Goal: Information Seeking & Learning: Learn about a topic

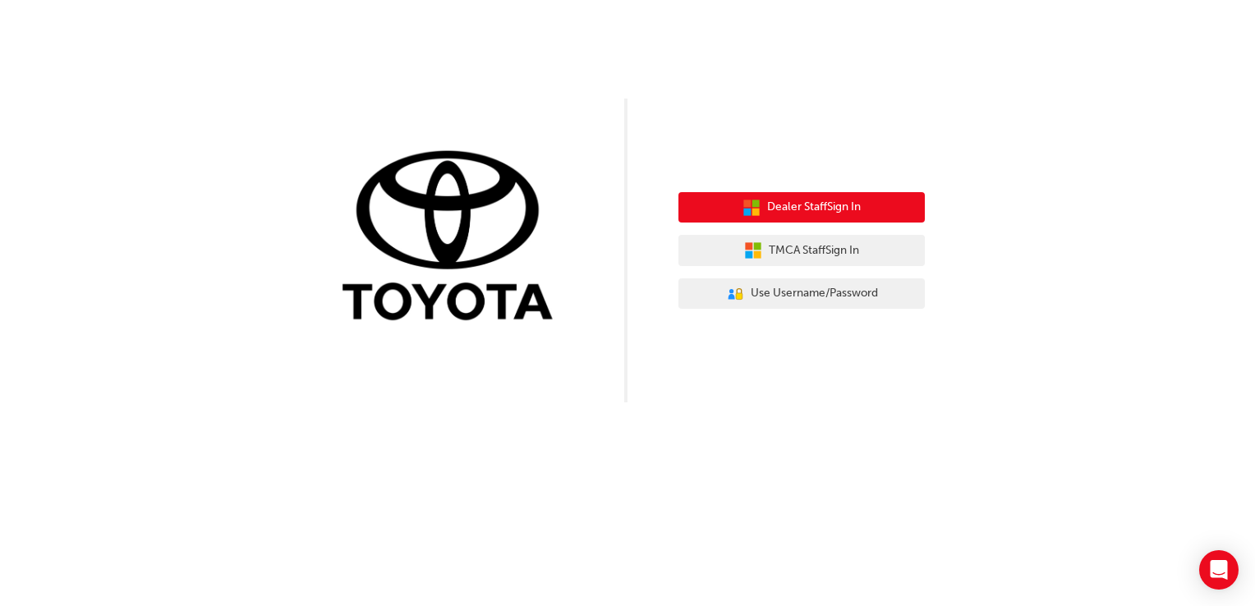
click at [854, 205] on span "Dealer Staff Sign In" at bounding box center [814, 207] width 94 height 19
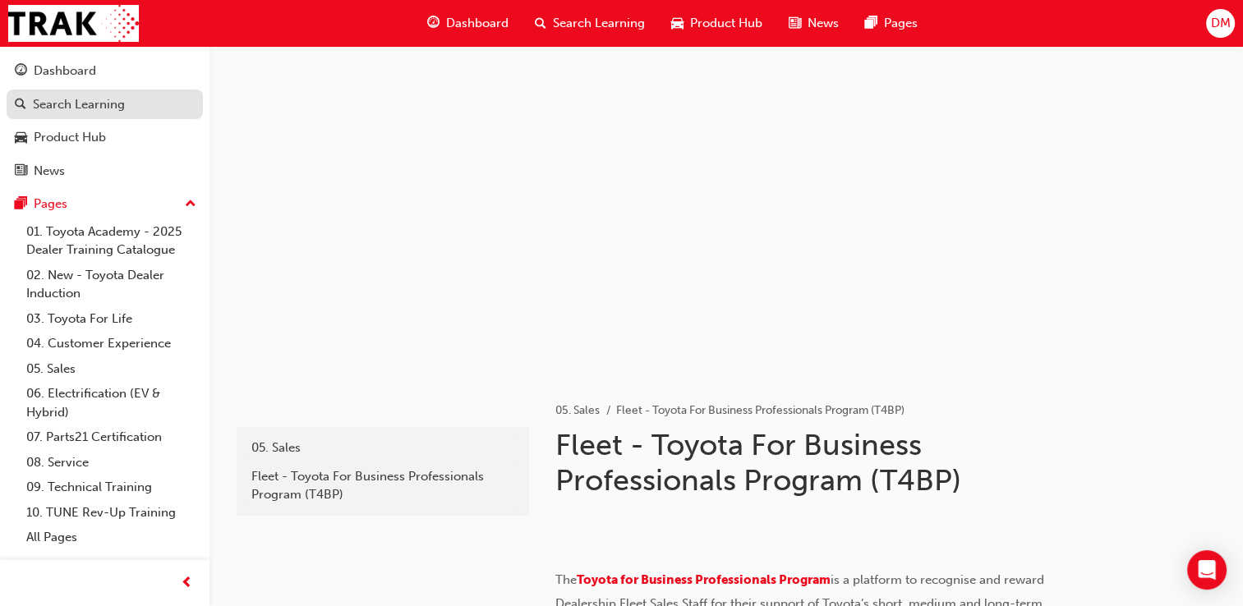
click at [113, 104] on div "Search Learning" at bounding box center [79, 104] width 92 height 19
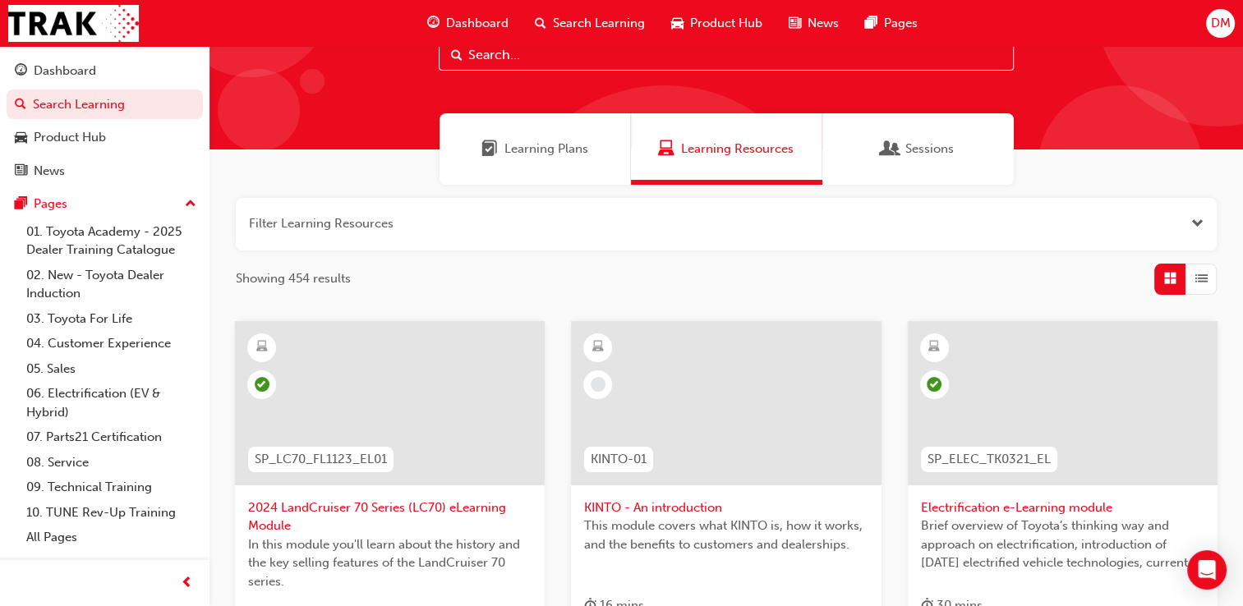
scroll to position [56, 0]
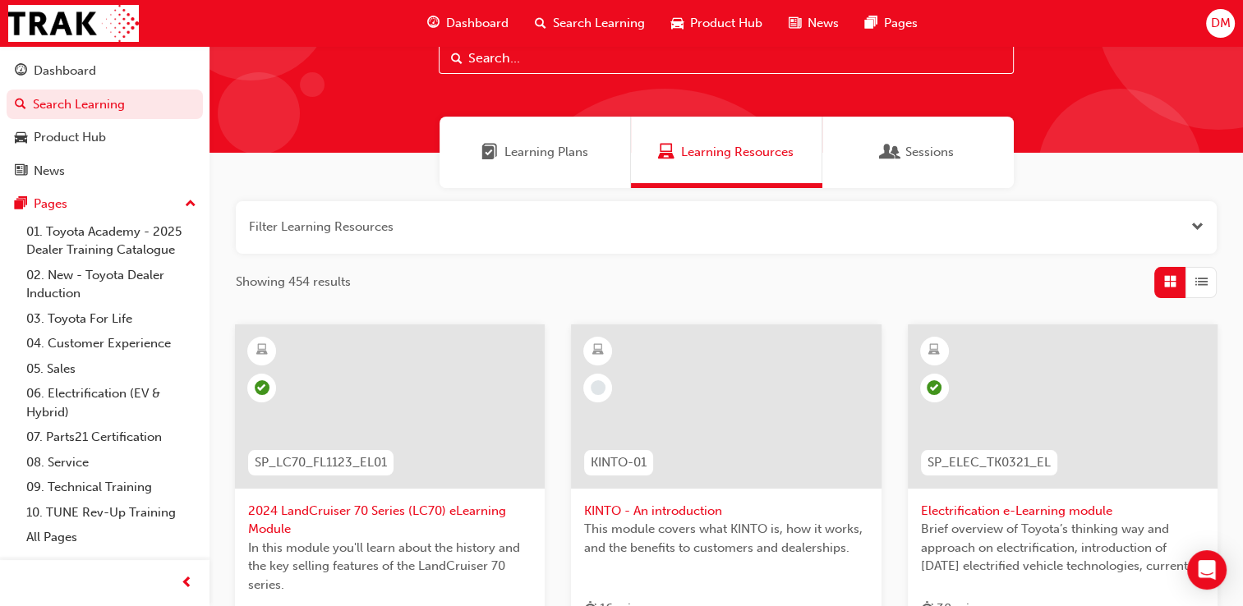
click at [574, 15] on span "Search Learning" at bounding box center [599, 23] width 92 height 19
click at [552, 55] on input "text" at bounding box center [726, 58] width 575 height 31
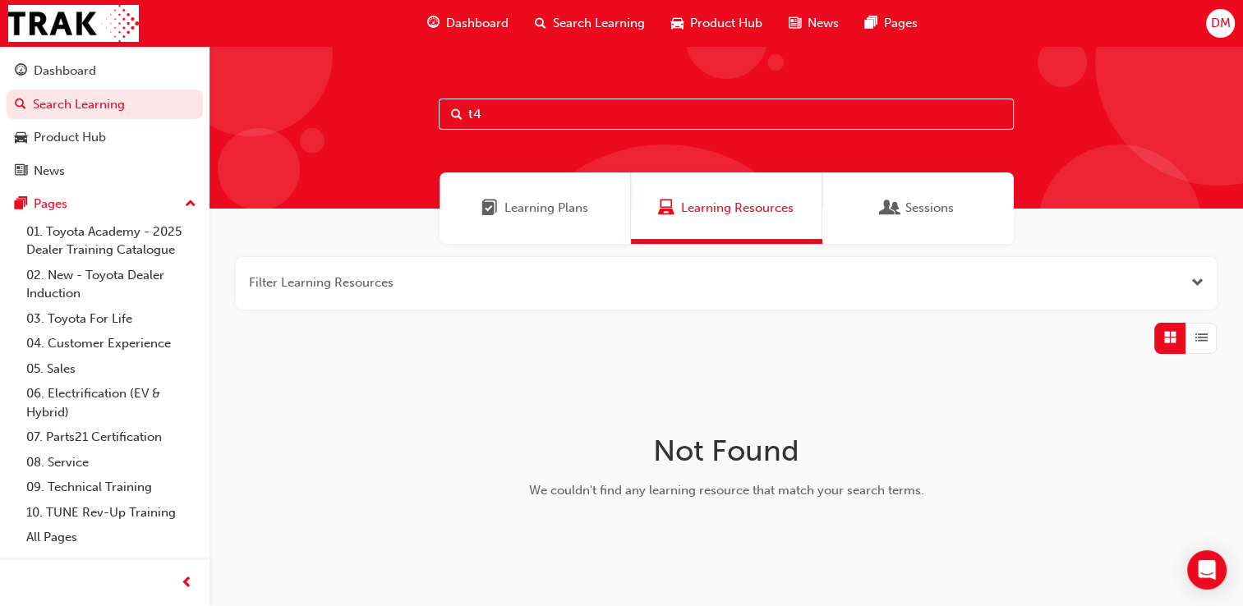
type input "t"
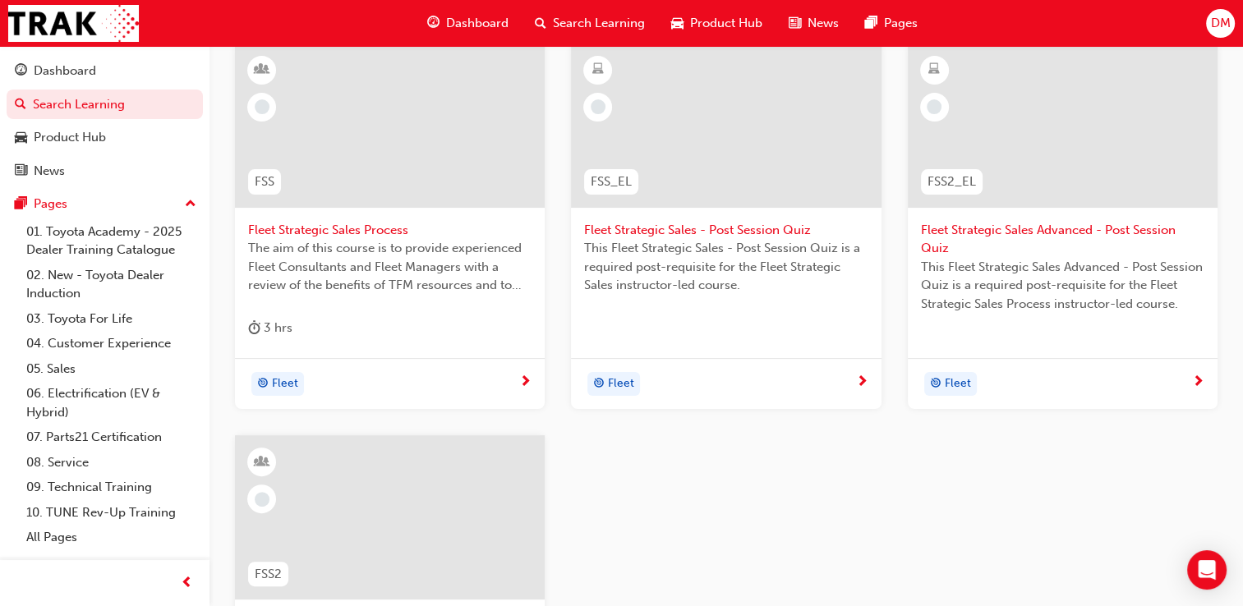
scroll to position [335, 0]
type input "fleet strategic"
click at [657, 228] on span "Fleet Strategic Sales - Post Session Quiz" at bounding box center [725, 232] width 283 height 19
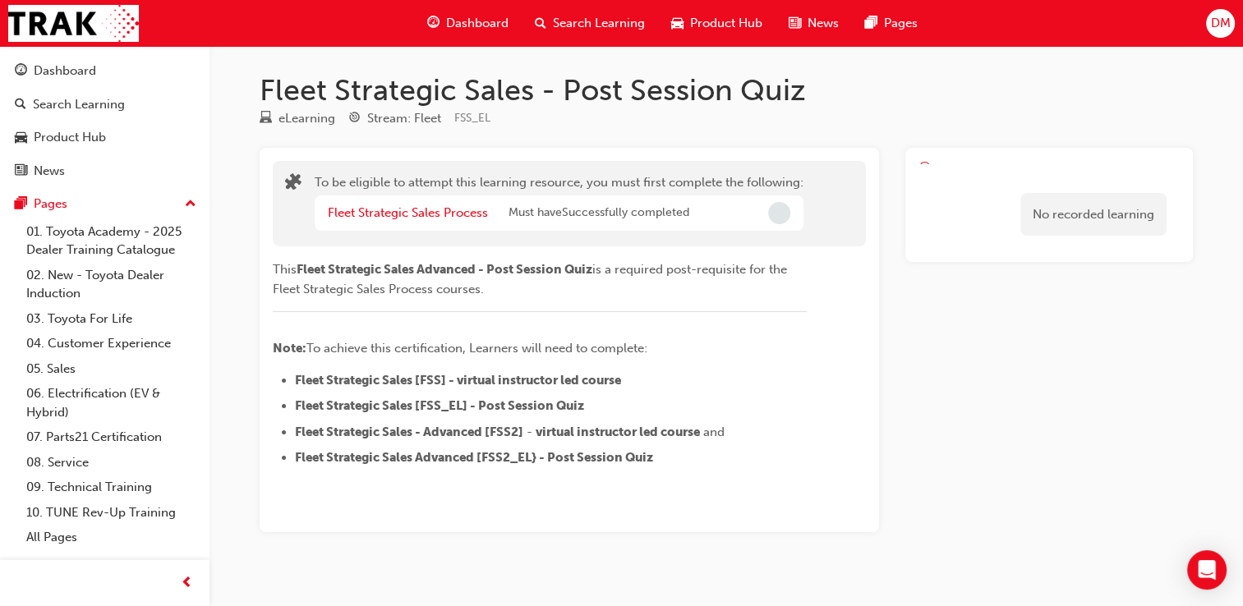
scroll to position [2, 0]
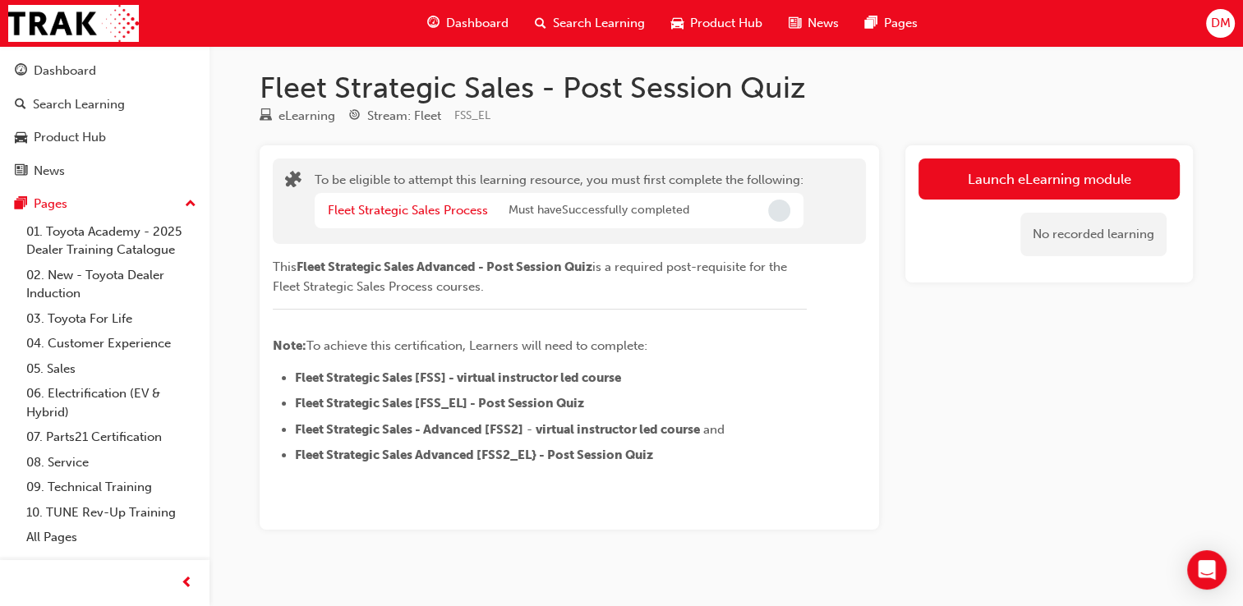
click at [776, 209] on span "Incomplete" at bounding box center [779, 211] width 22 height 22
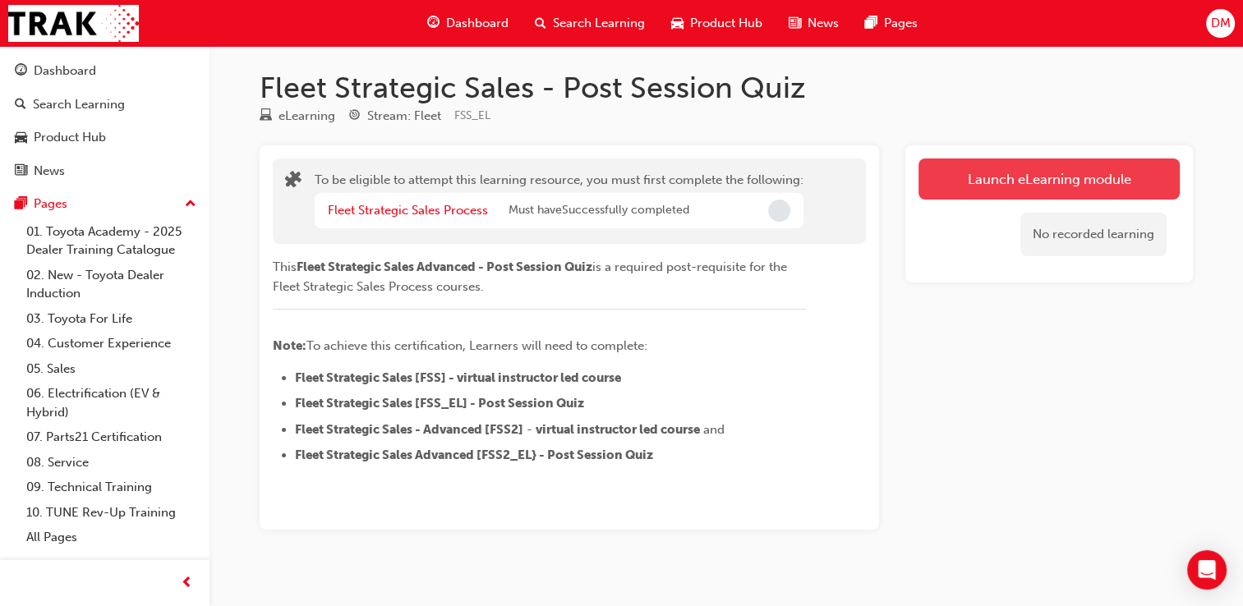
click at [993, 182] on button "Launch eLearning module" at bounding box center [1048, 179] width 261 height 41
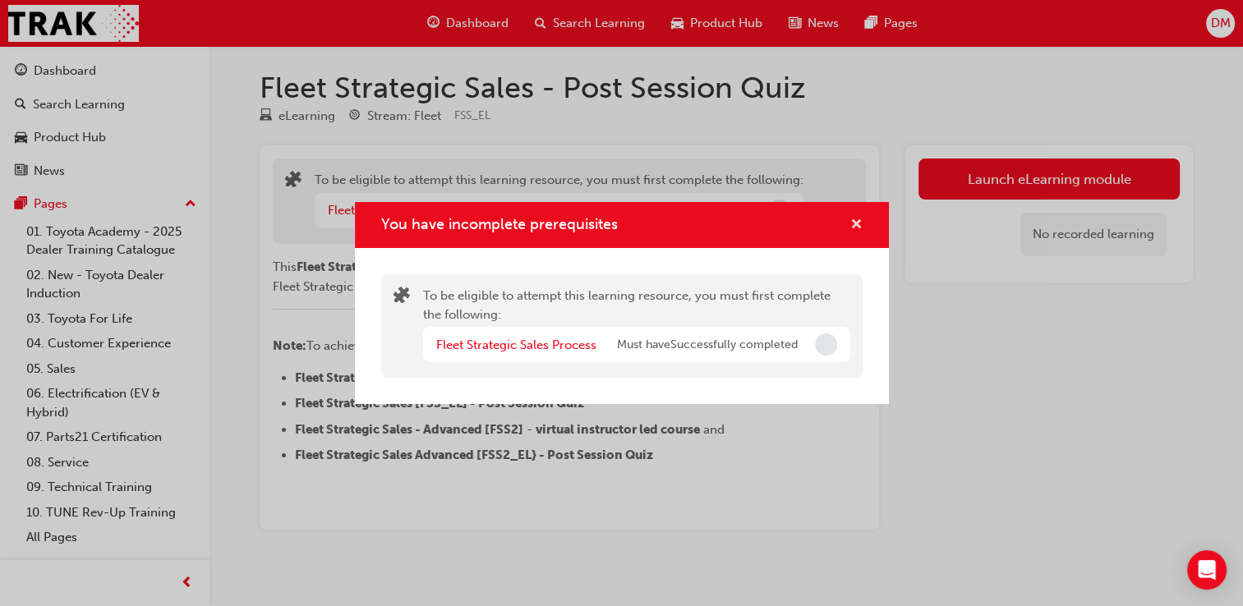
click at [854, 223] on span "cross-icon" at bounding box center [856, 226] width 12 height 15
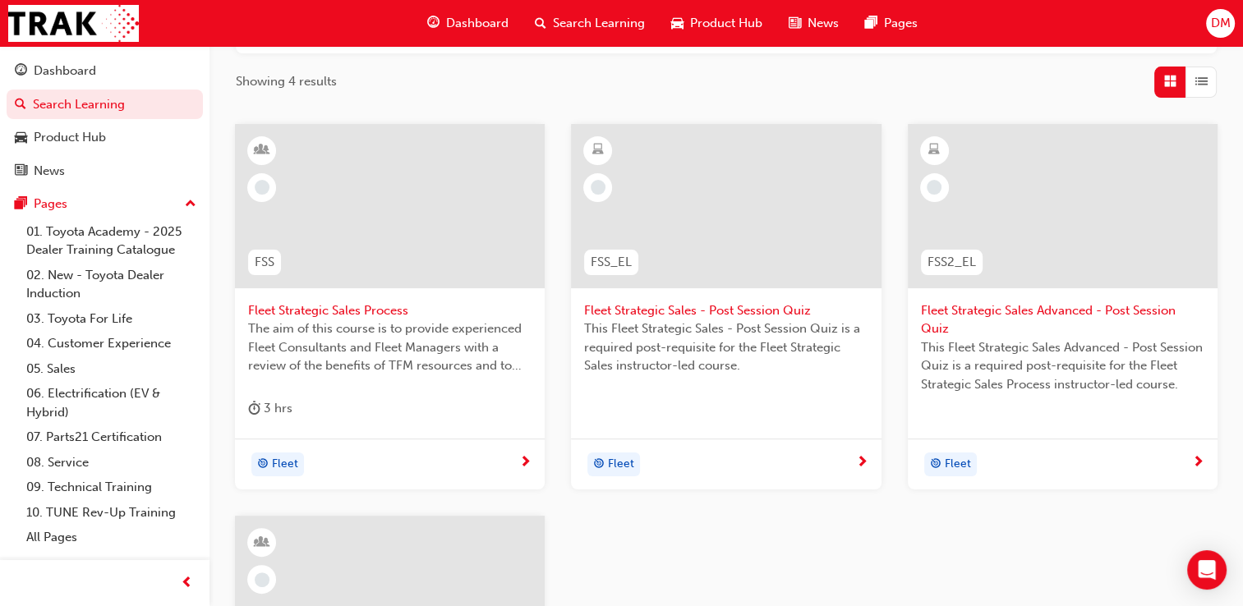
scroll to position [254, 0]
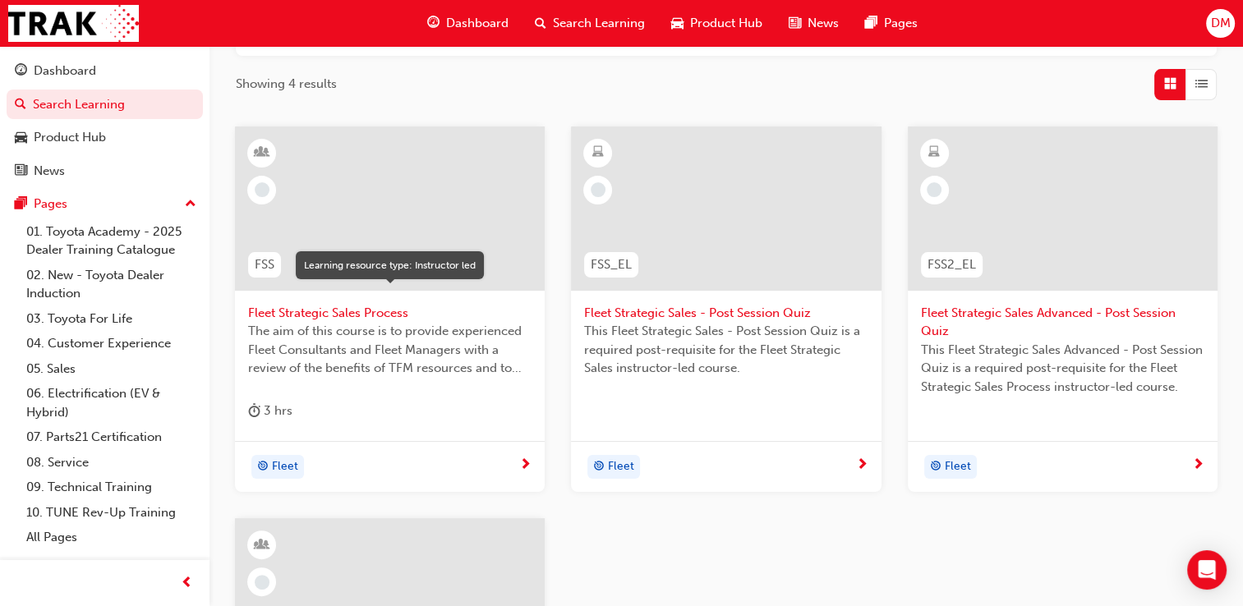
click at [263, 147] on span "learningResourceType_INSTRUCTOR_LED-icon" at bounding box center [262, 152] width 12 height 21
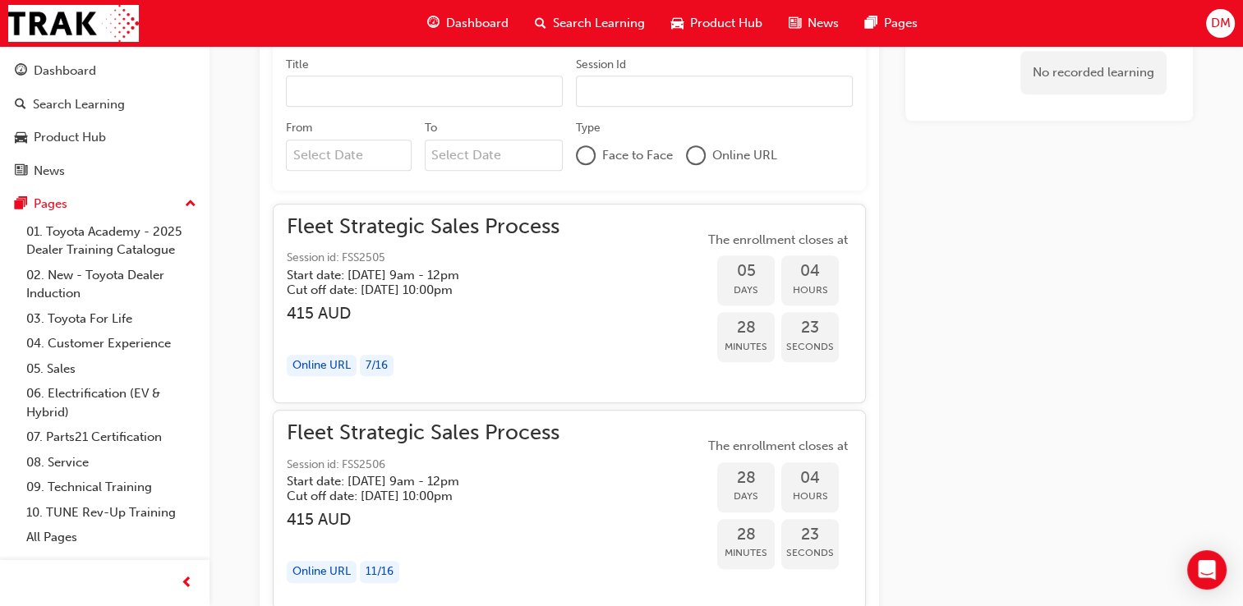
scroll to position [1495, 0]
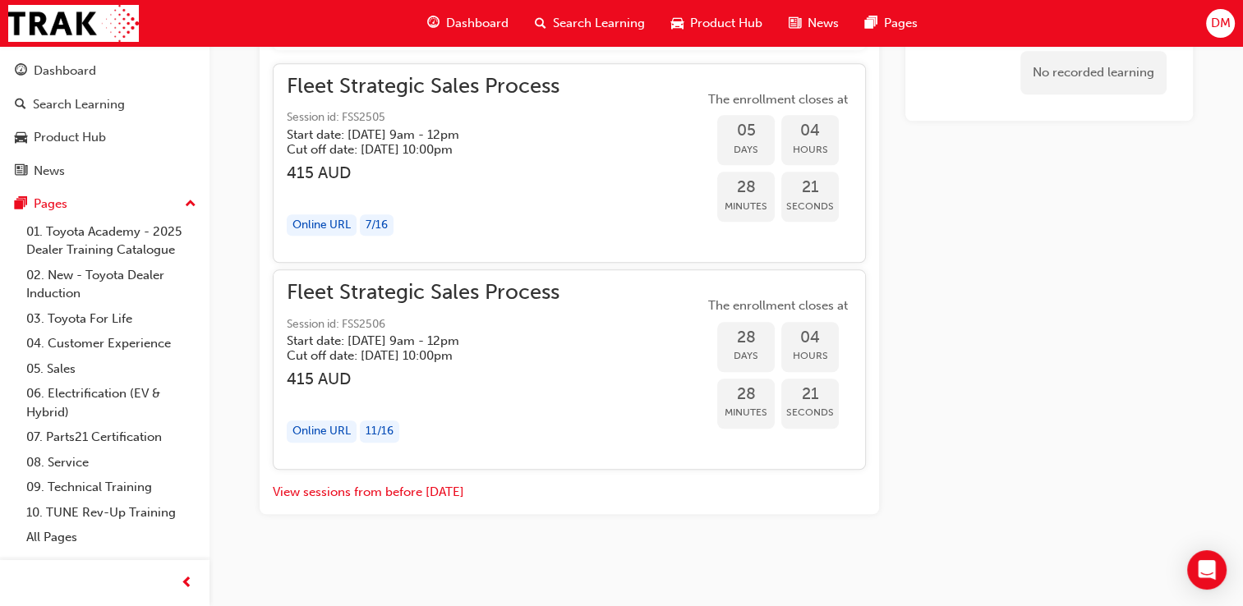
click at [326, 433] on div "Online URL" at bounding box center [322, 432] width 70 height 22
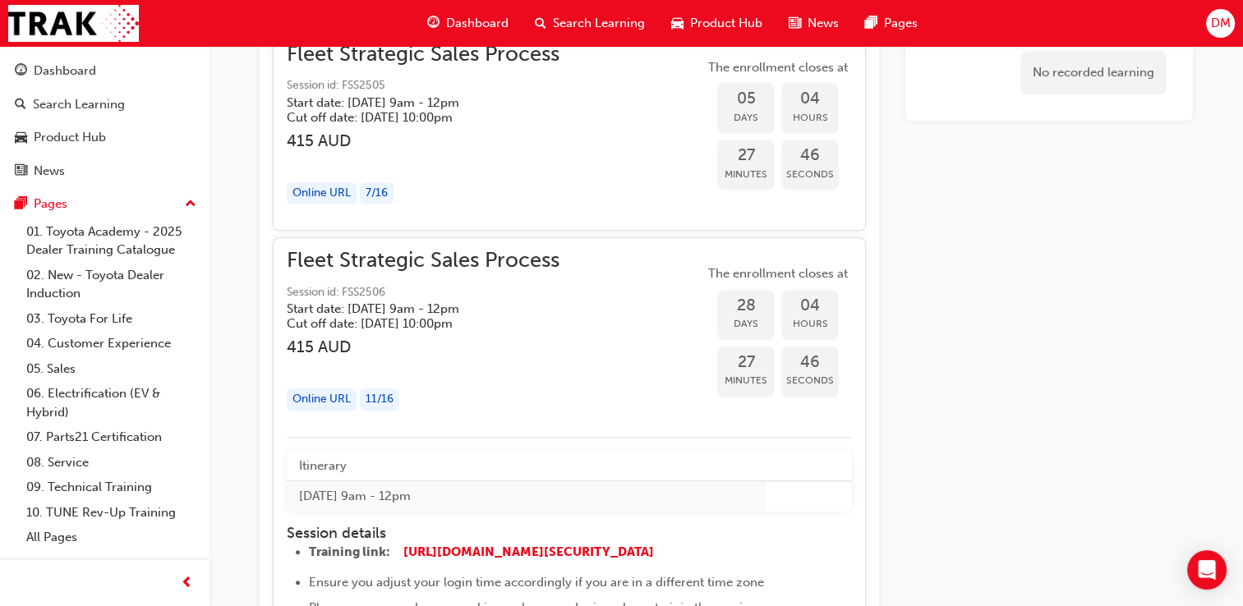
scroll to position [1526, 0]
click at [388, 398] on div "11 / 16" at bounding box center [379, 400] width 39 height 22
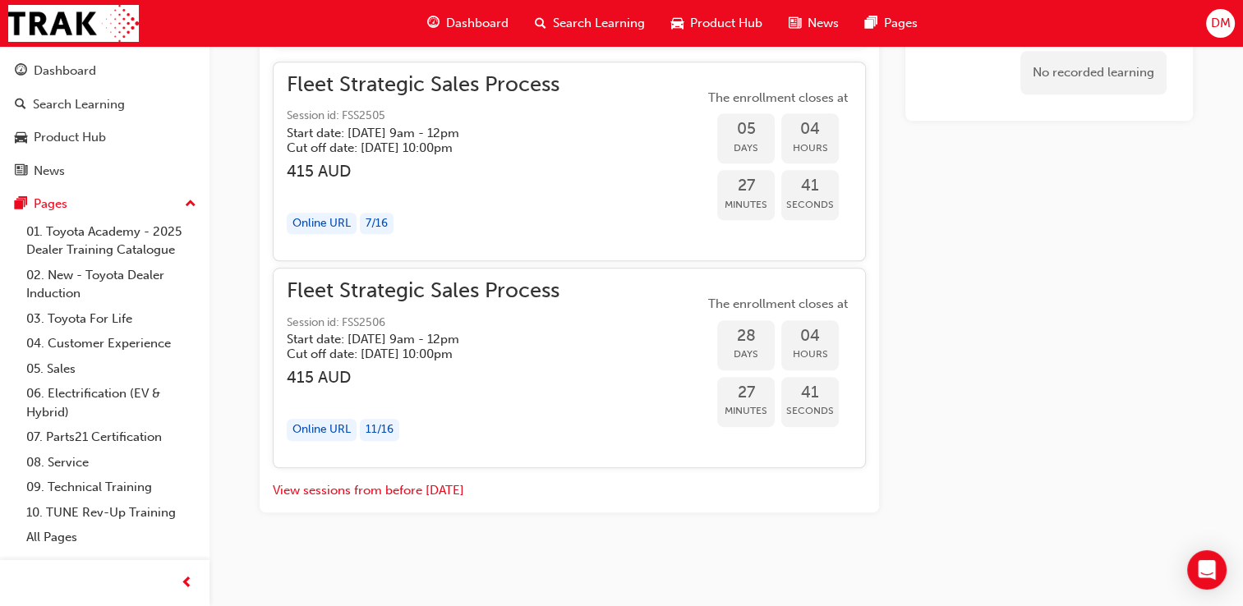
scroll to position [1495, 0]
click at [375, 435] on div "11 / 16" at bounding box center [379, 432] width 39 height 22
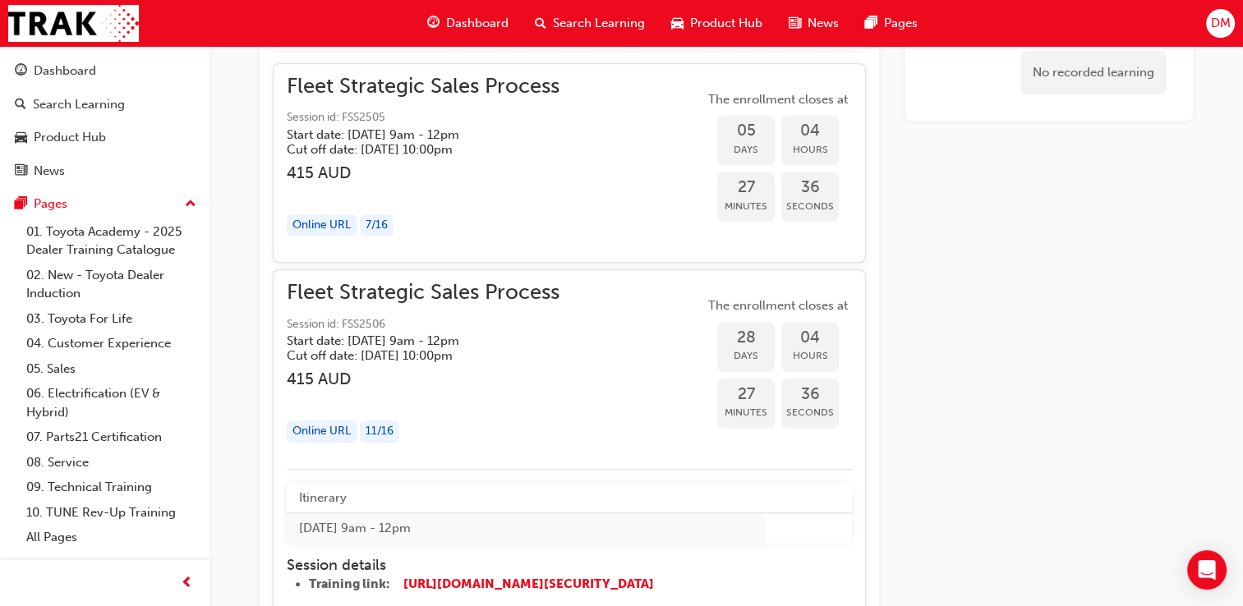
scroll to position [1494, 0]
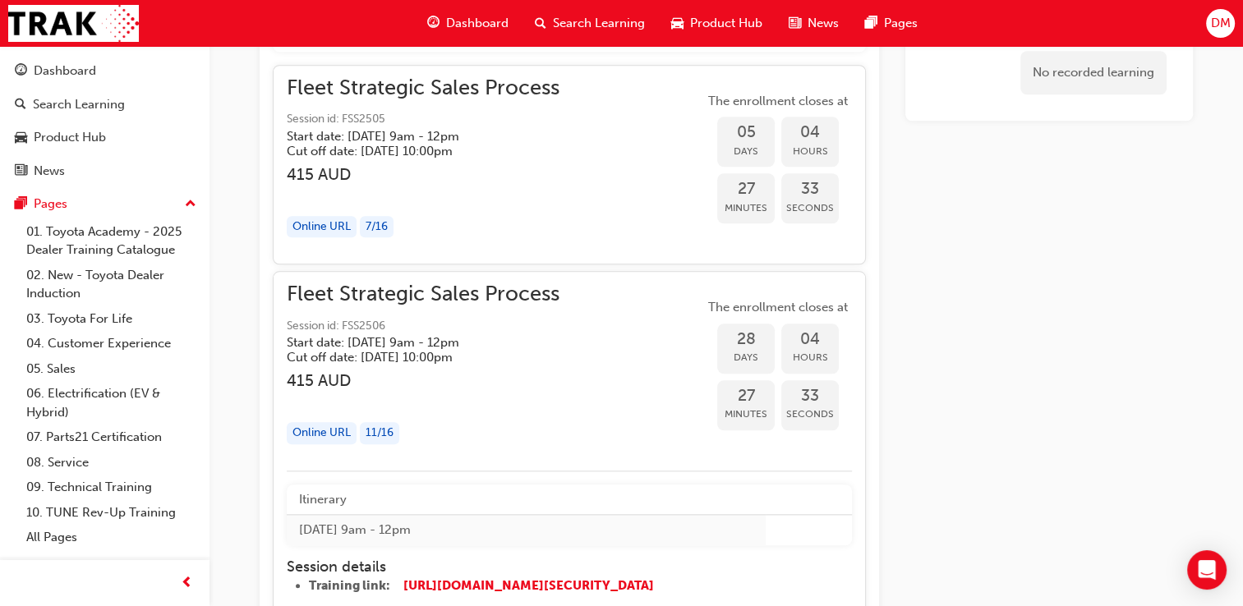
click at [747, 343] on span "28" at bounding box center [746, 339] width 58 height 19
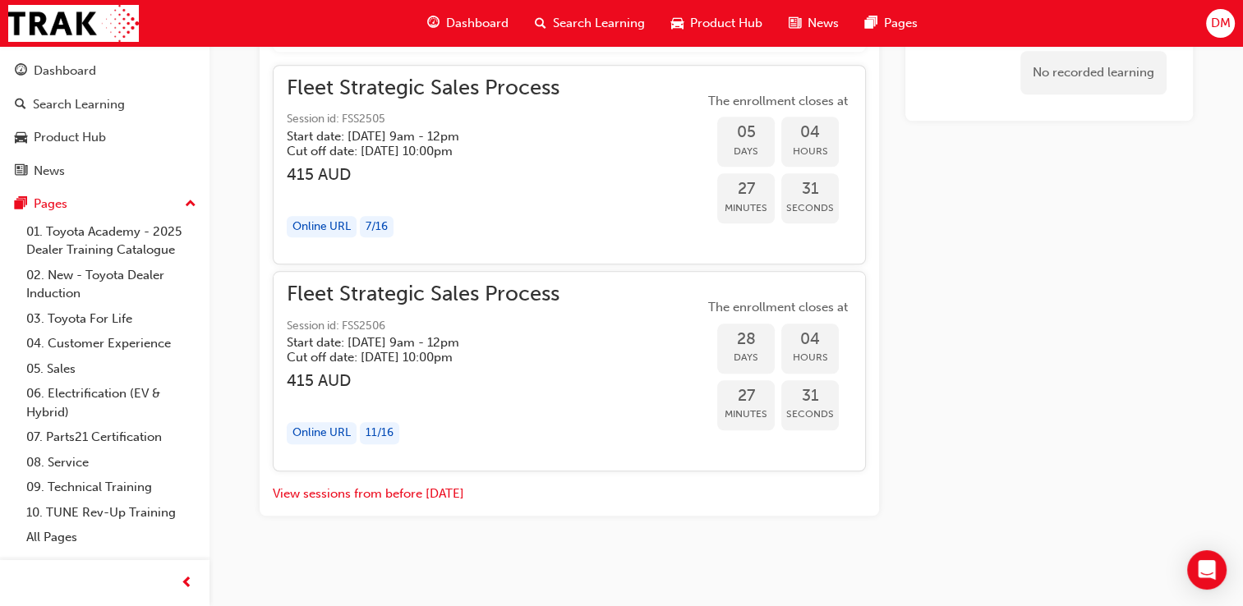
click at [747, 343] on span "28" at bounding box center [746, 339] width 58 height 19
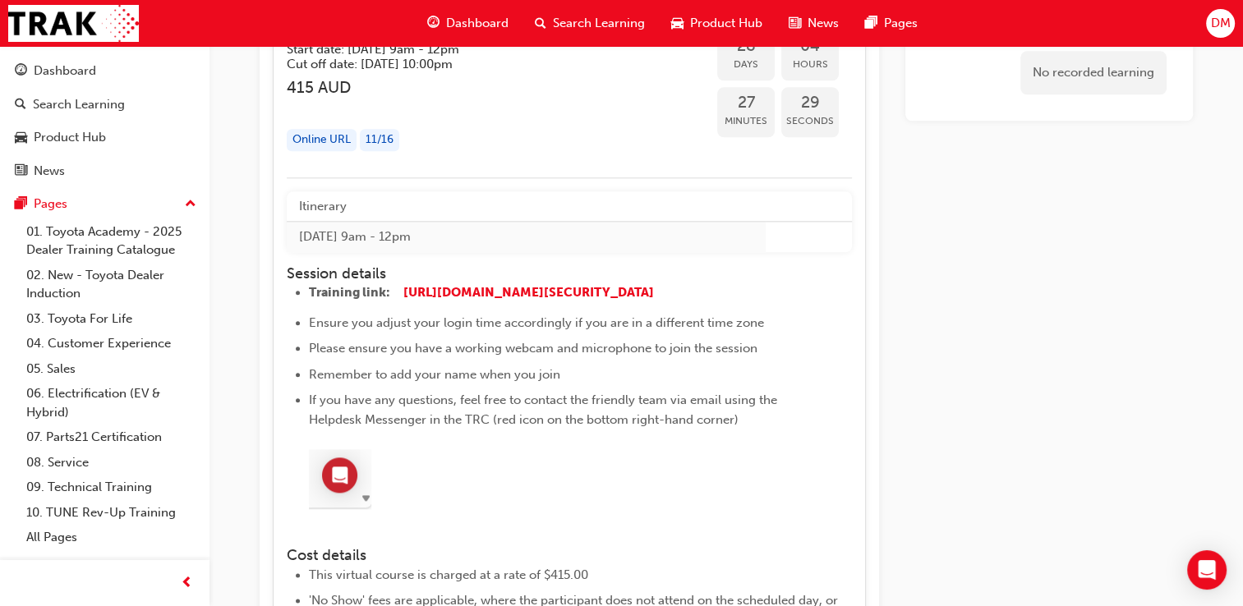
scroll to position [1788, 0]
click at [517, 291] on span "[URL][DOMAIN_NAME][SECURITY_DATA]" at bounding box center [528, 291] width 251 height 15
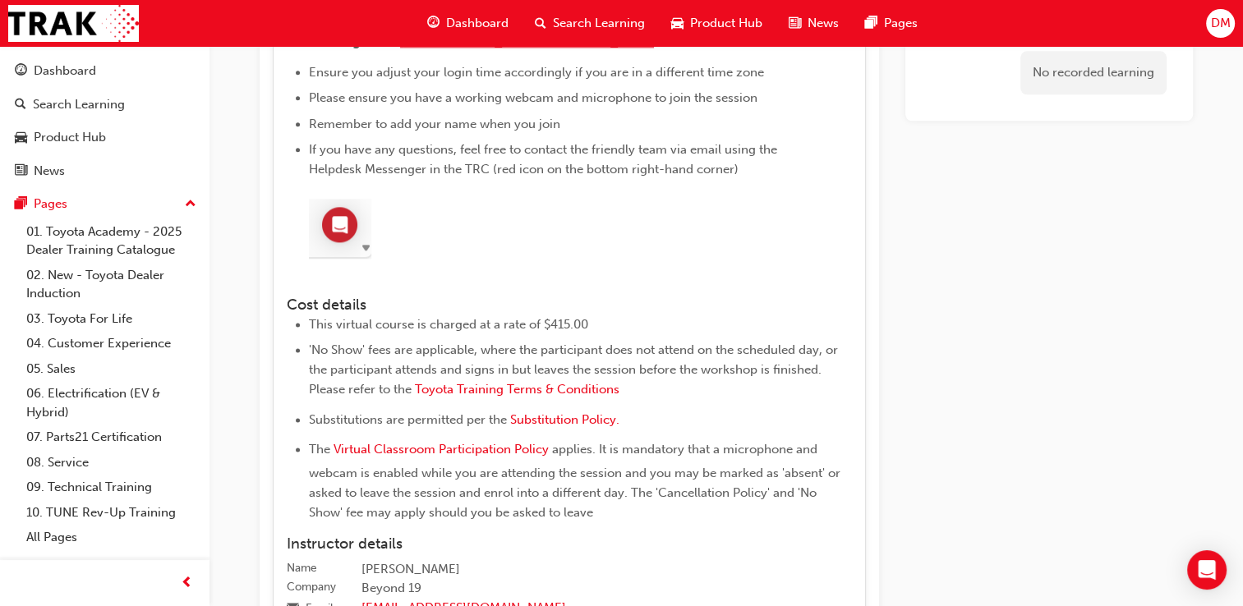
scroll to position [2083, 0]
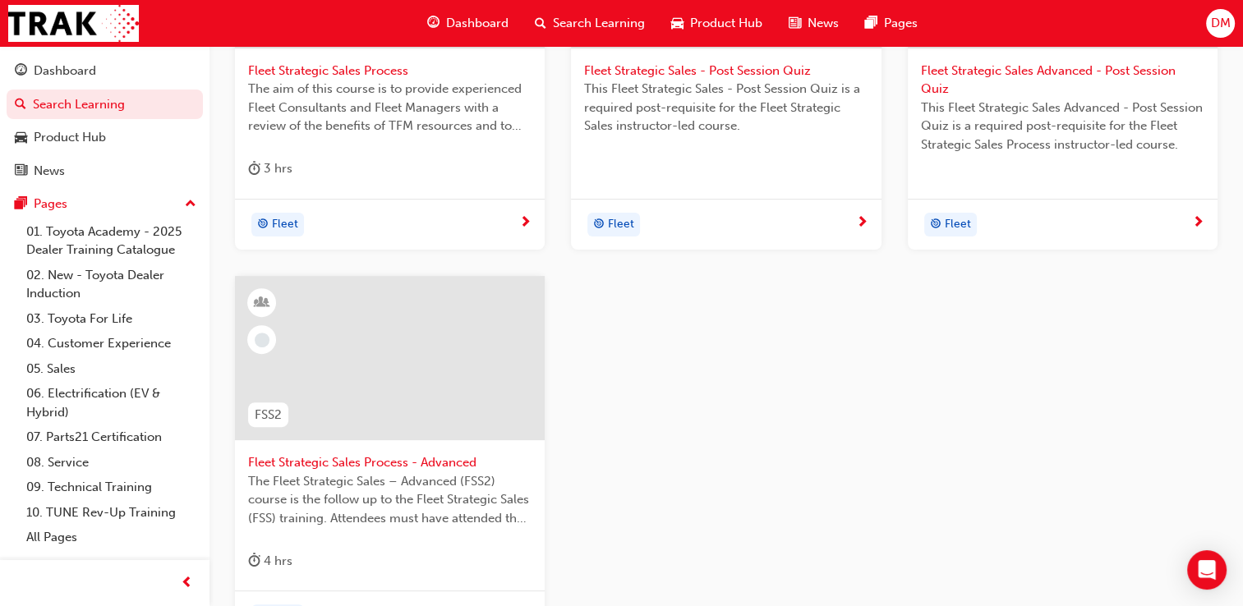
scroll to position [486, 0]
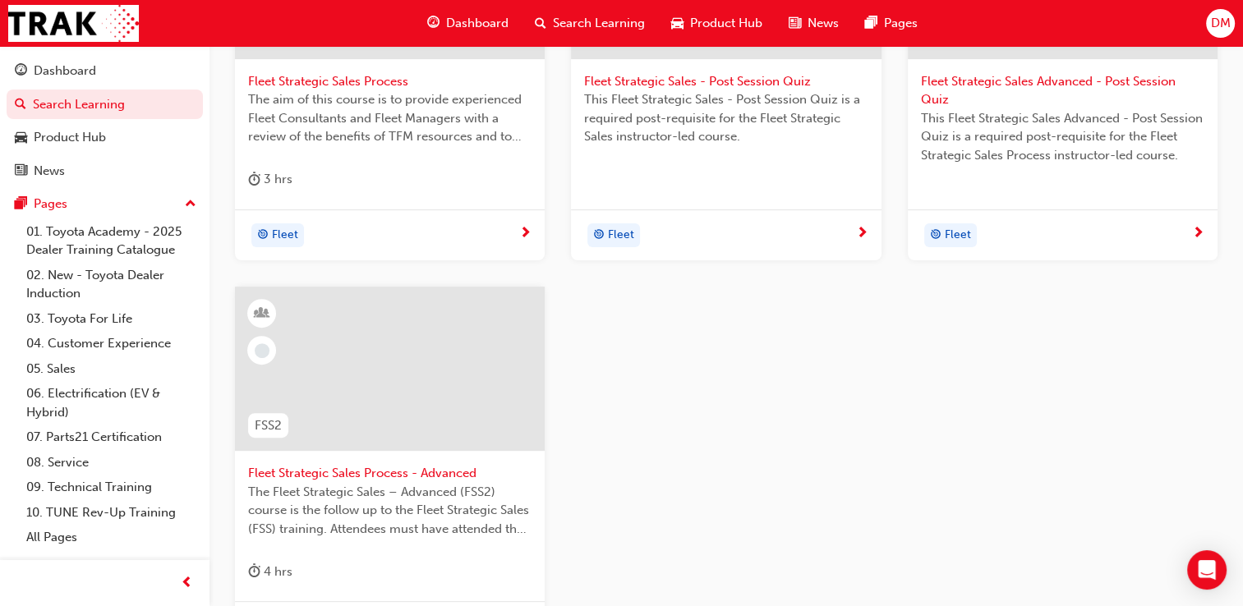
click at [523, 232] on span "next-icon" at bounding box center [525, 234] width 12 height 15
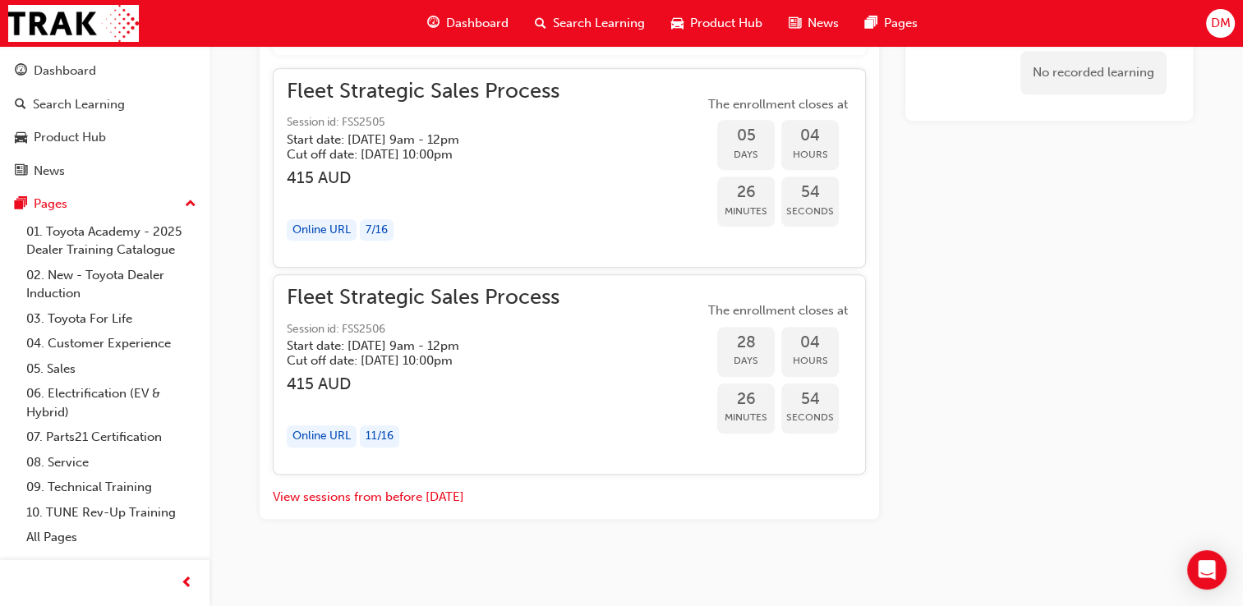
scroll to position [1495, 0]
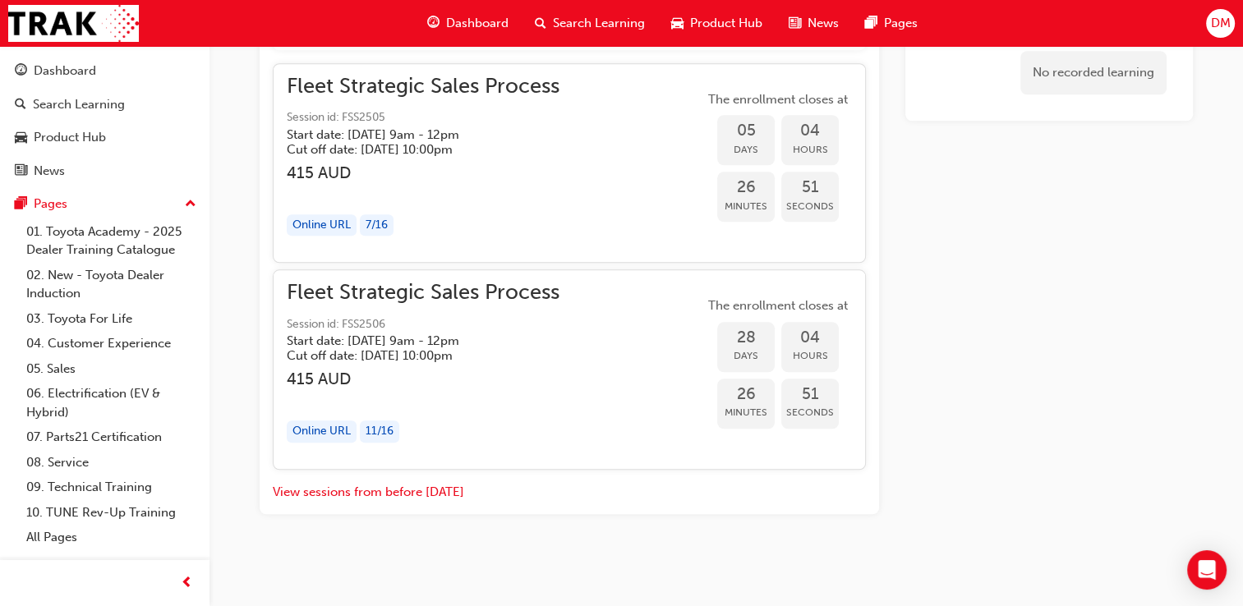
click at [378, 292] on span "Fleet Strategic Sales Process" at bounding box center [423, 292] width 273 height 19
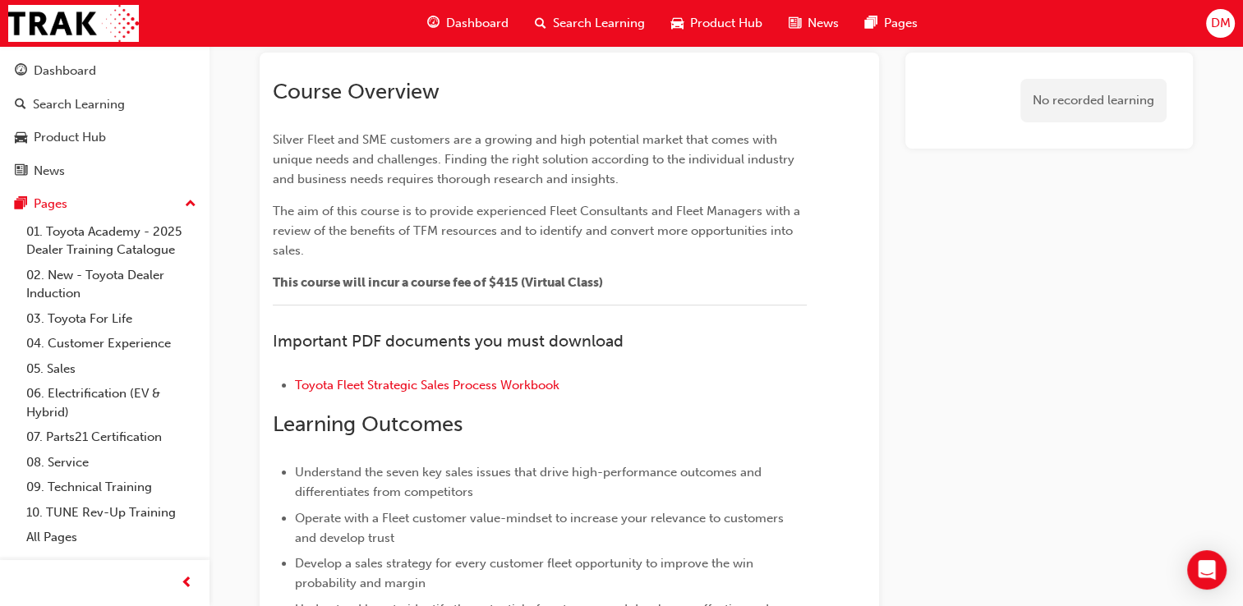
scroll to position [0, 0]
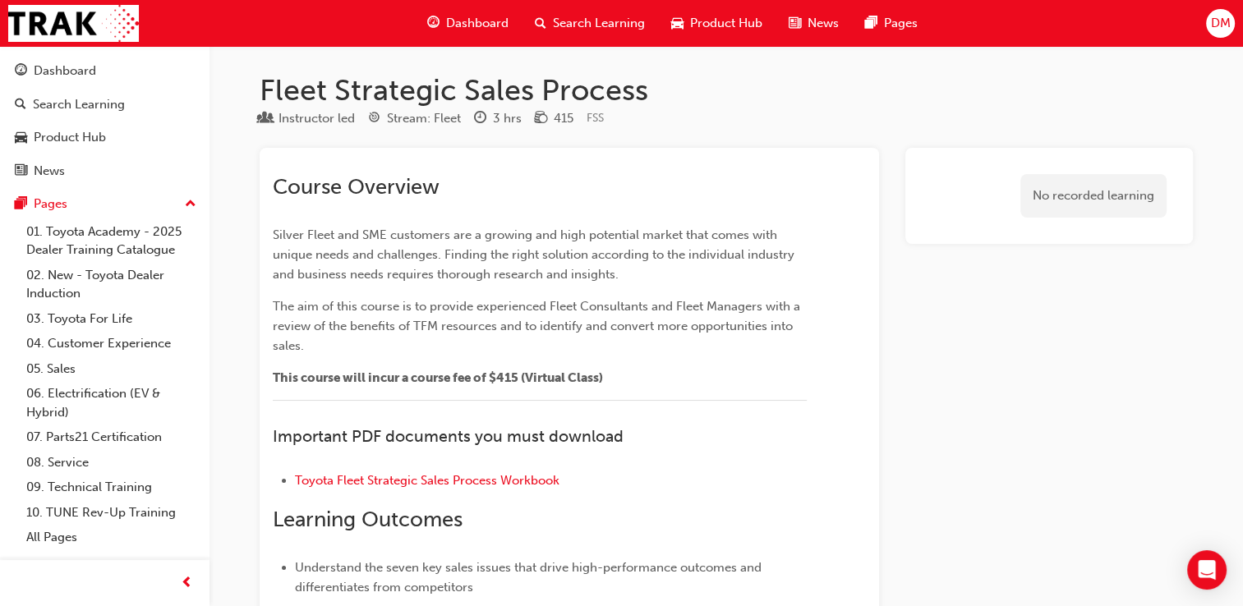
click at [545, 17] on span "search-icon" at bounding box center [541, 23] width 12 height 21
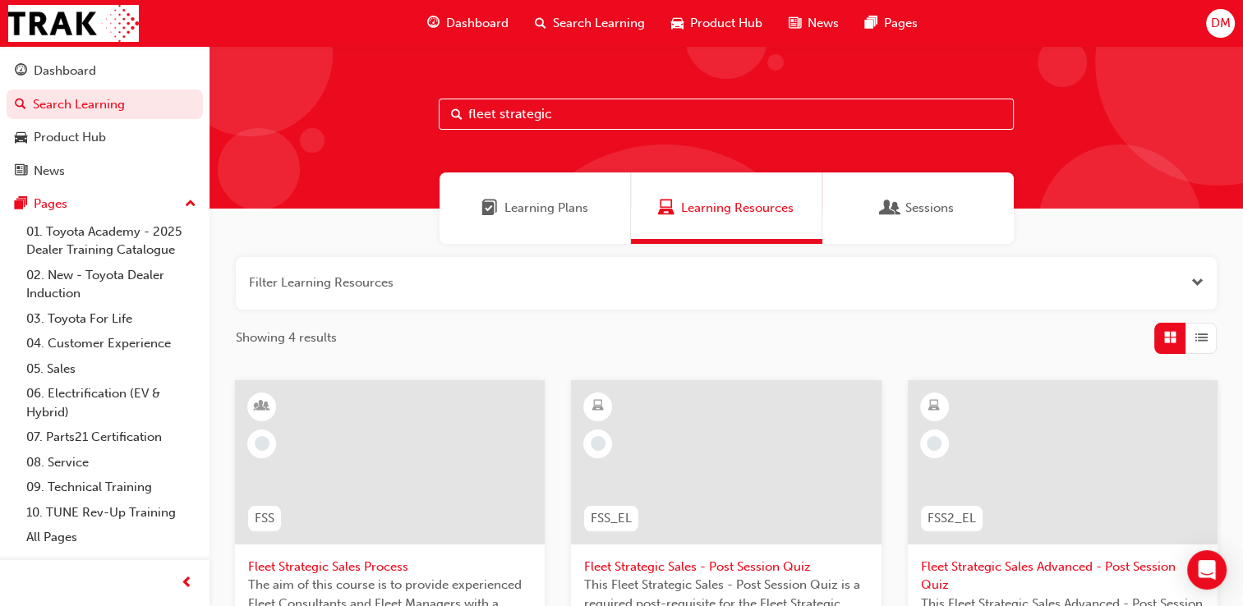
click at [559, 110] on input "fleet strategic" at bounding box center [726, 114] width 575 height 31
type input "f"
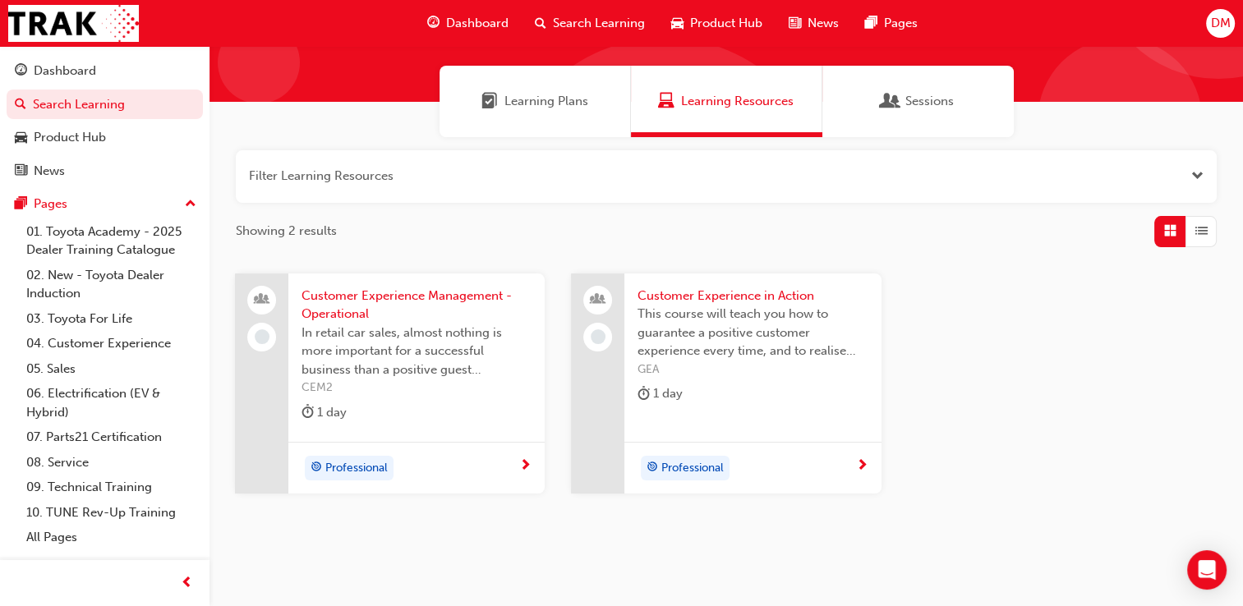
scroll to position [153, 0]
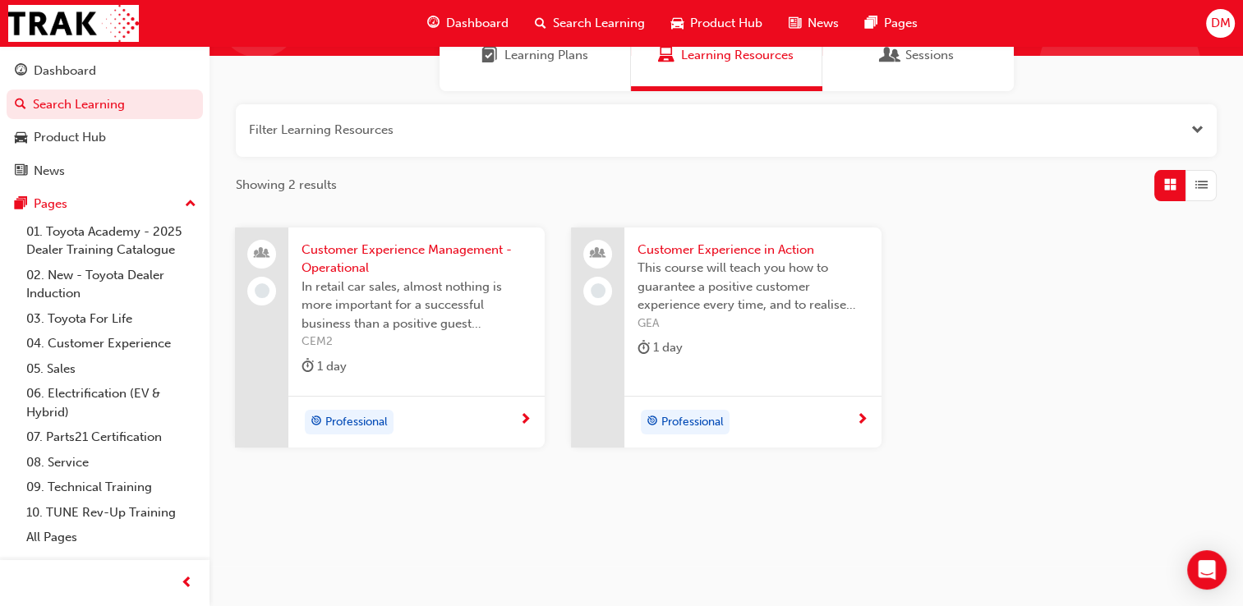
type input "customer experience"
click at [674, 246] on span "Customer Experience in Action" at bounding box center [752, 250] width 230 height 19
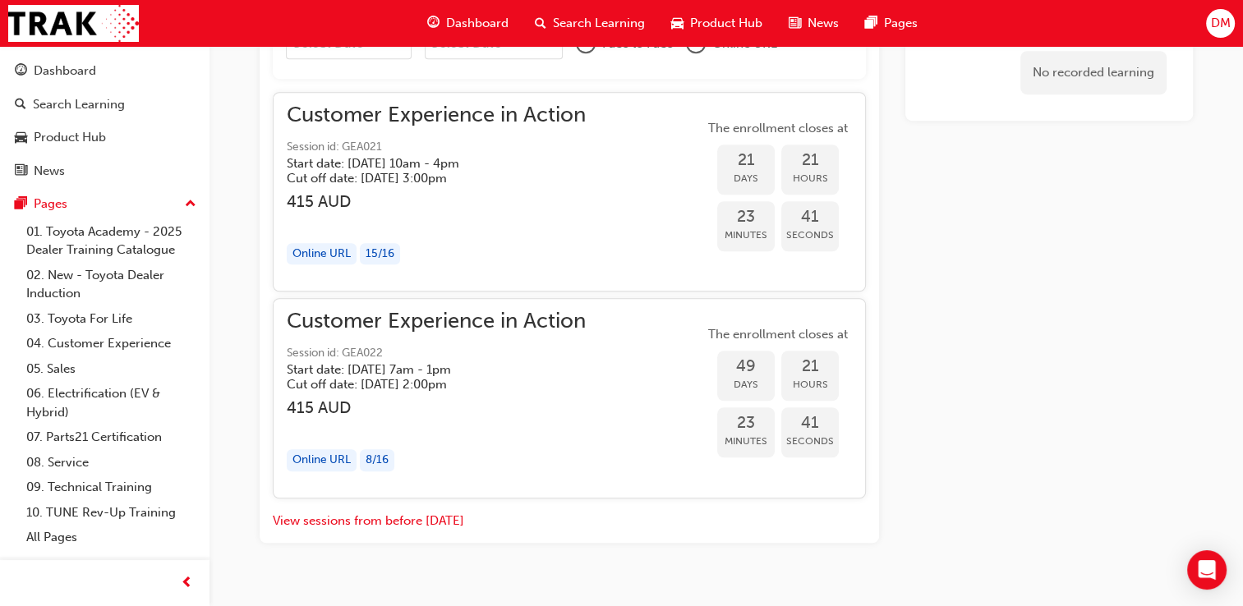
scroll to position [1196, 0]
click at [330, 462] on div "Online URL" at bounding box center [322, 460] width 70 height 22
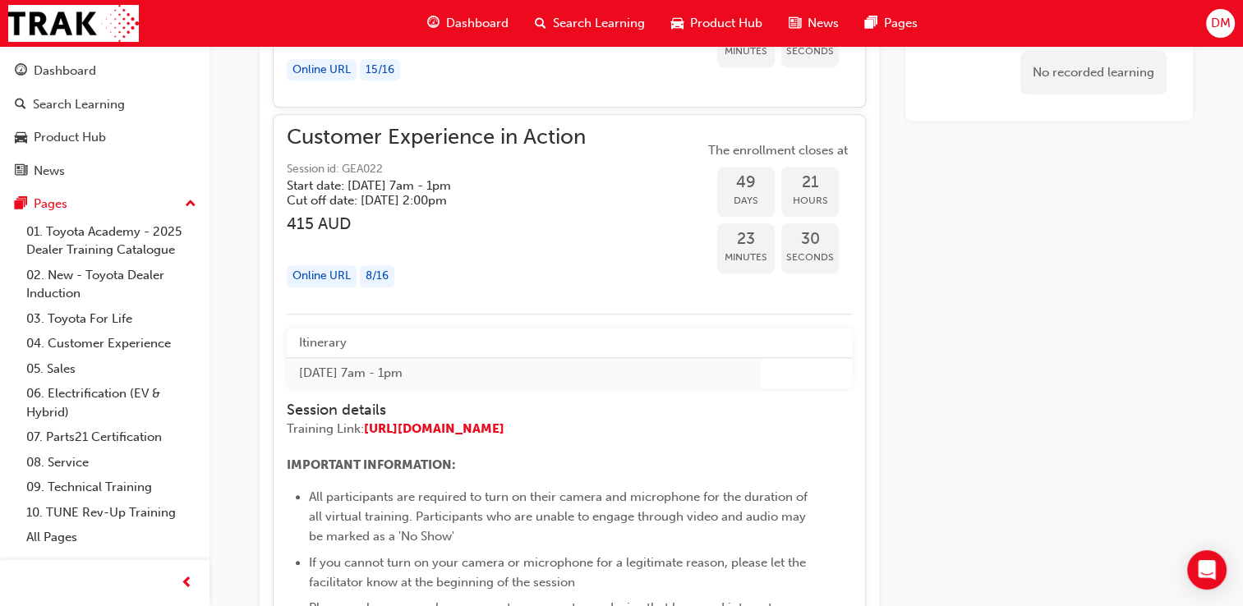
scroll to position [1380, 0]
click at [453, 371] on td "Thu 9 Oct 2025 7am - 1pm" at bounding box center [524, 372] width 474 height 30
click at [808, 367] on table "Itinerary Thu 9 Oct 2025 7am - 1pm" at bounding box center [569, 357] width 565 height 61
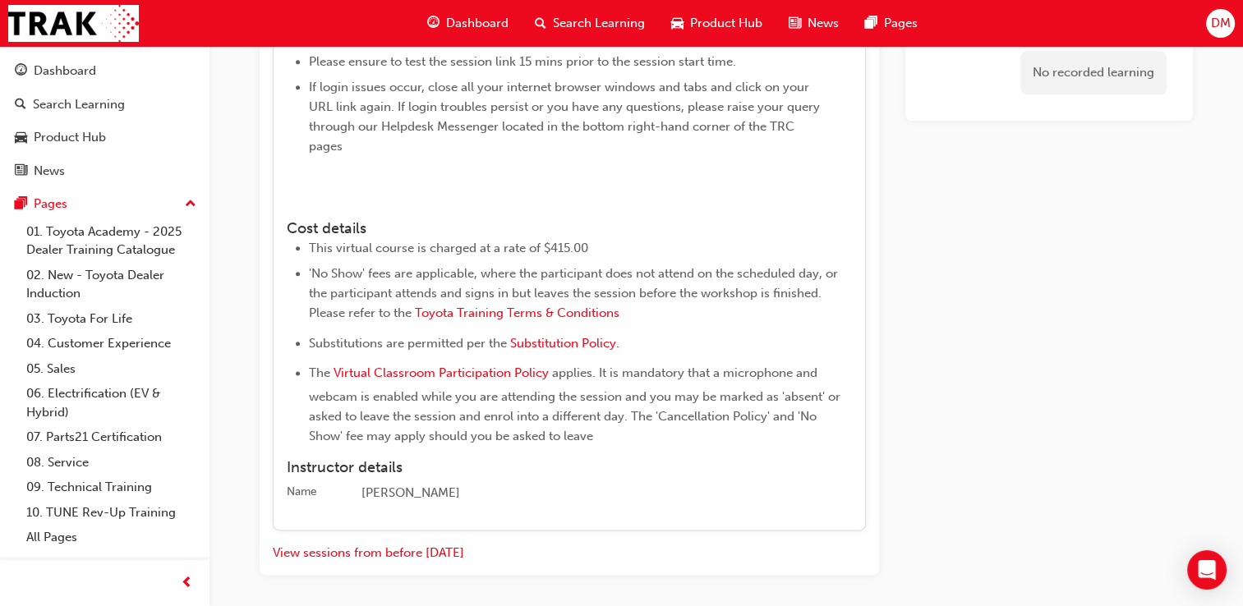
scroll to position [2078, 0]
